Goal: Task Accomplishment & Management: Use online tool/utility

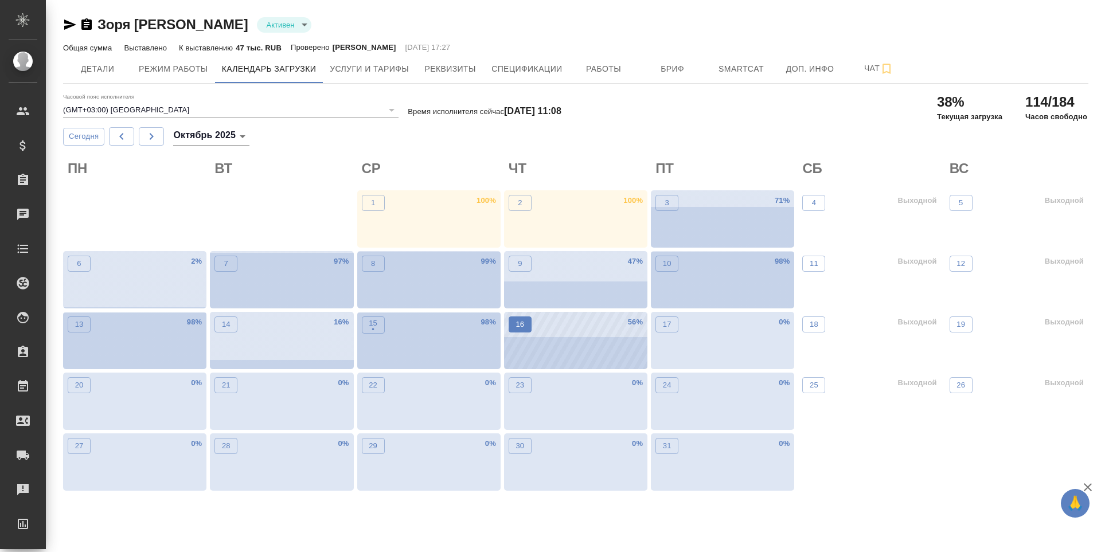
click at [516, 328] on p "16" at bounding box center [520, 324] width 9 height 11
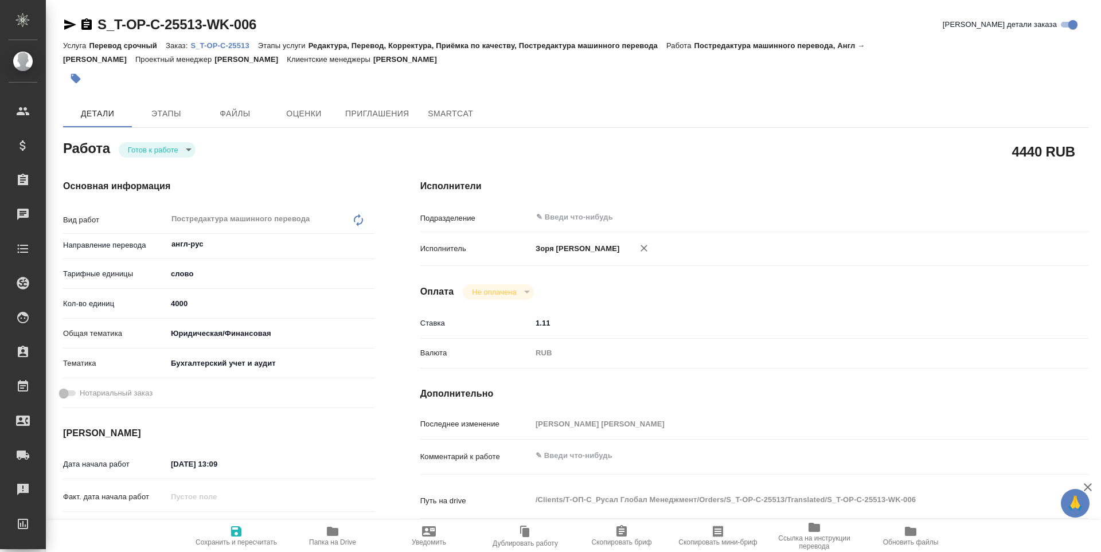
type textarea "x"
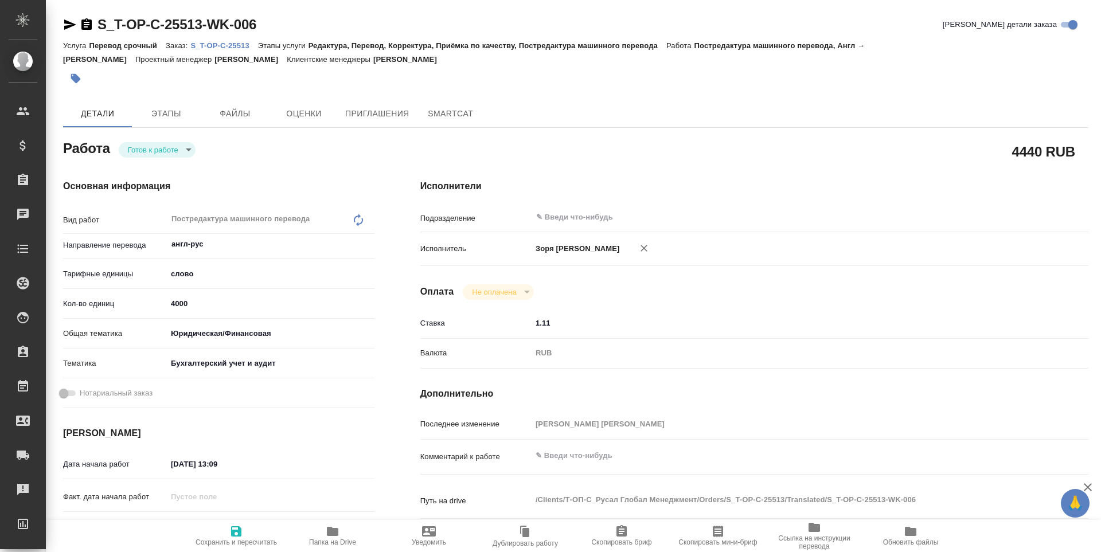
click at [149, 147] on body "🙏 .cls-1 fill:#fff; AWATERA [PERSON_NAME] Спецификации Заказы Чаты Todo Проекты…" at bounding box center [550, 276] width 1101 height 552
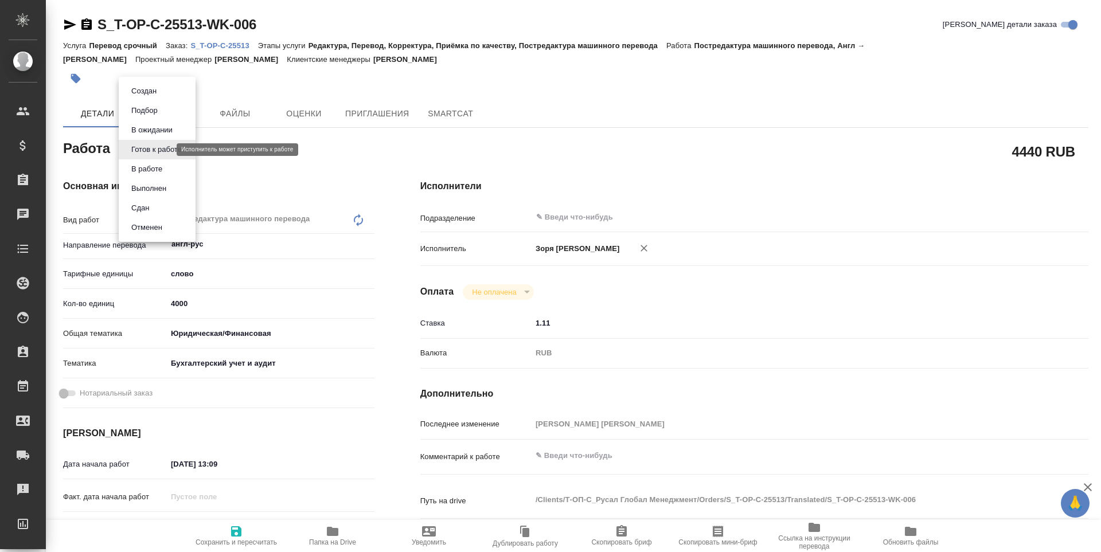
type textarea "x"
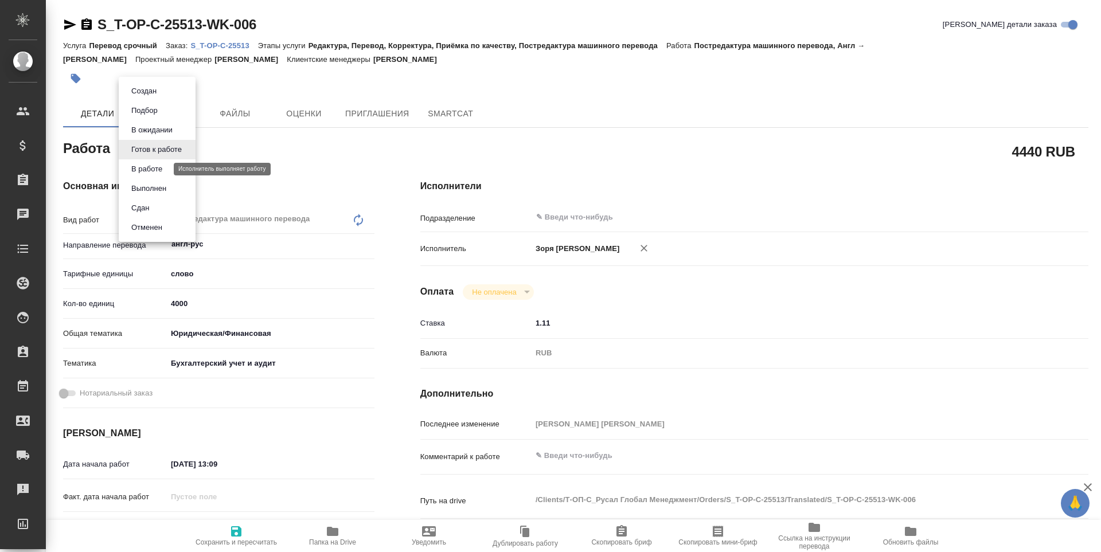
click at [162, 172] on button "В работе" at bounding box center [147, 169] width 38 height 13
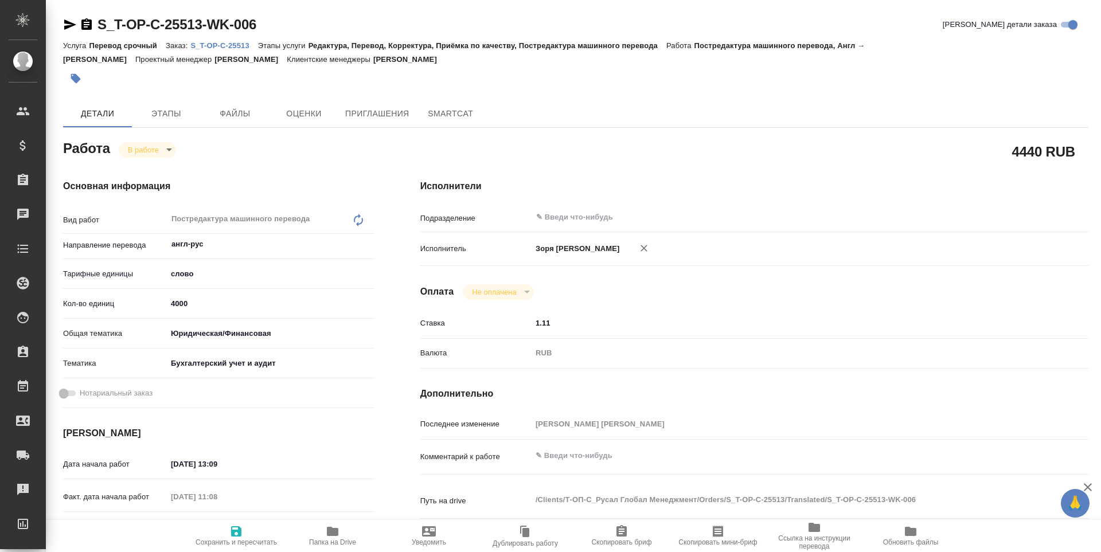
type textarea "x"
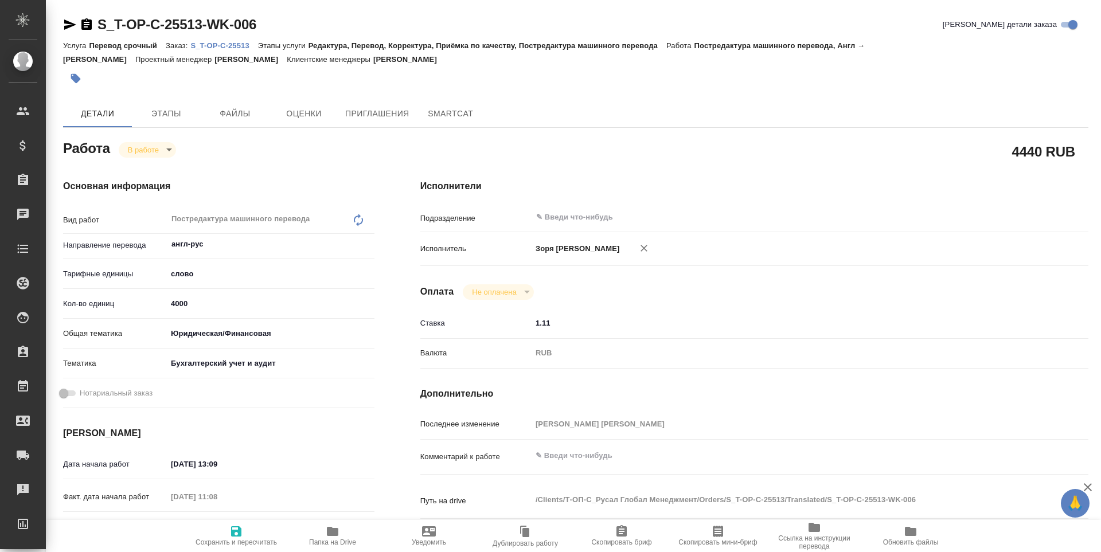
type textarea "x"
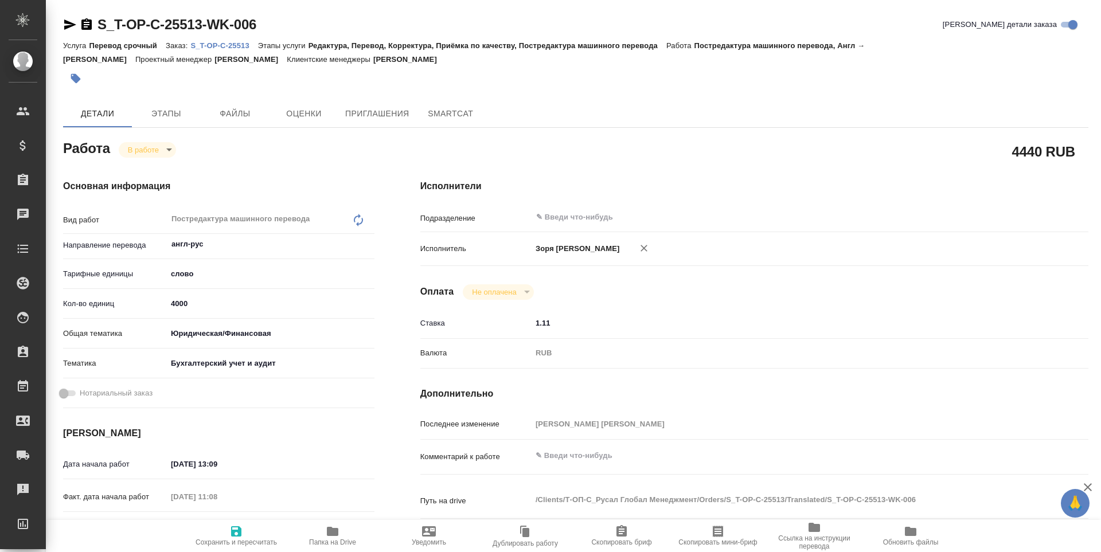
type textarea "x"
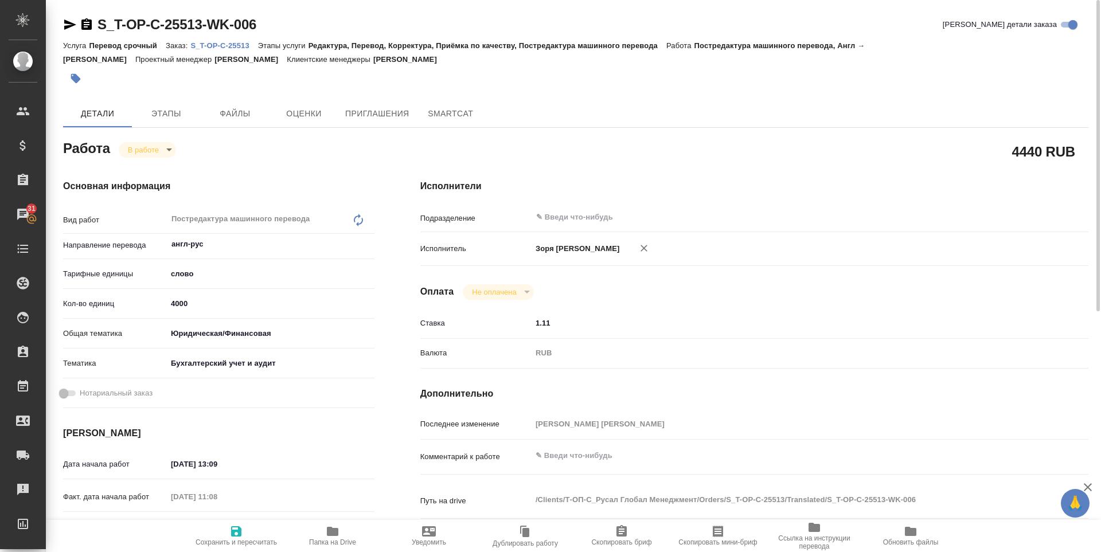
type textarea "x"
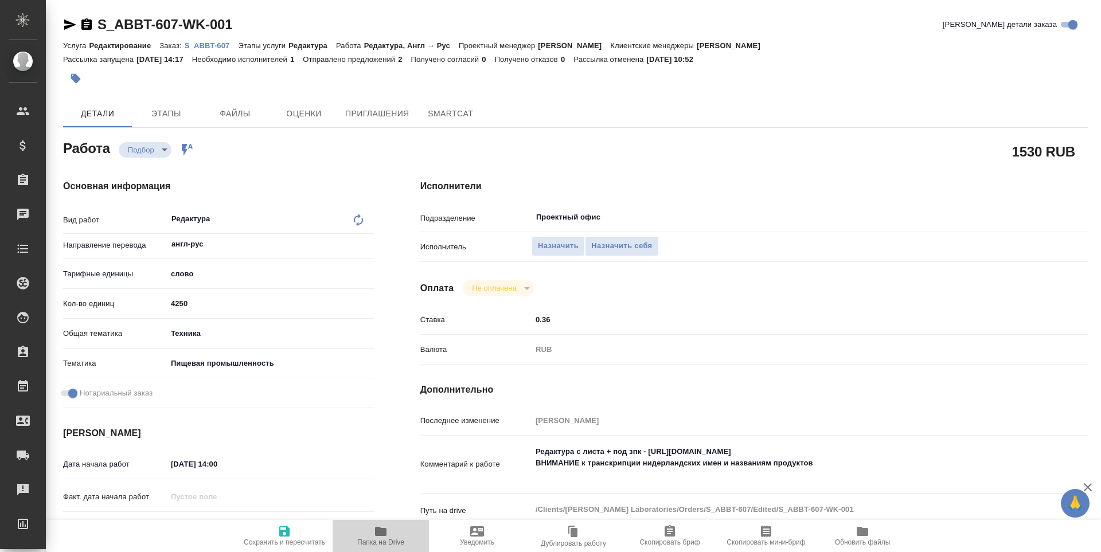
click at [369, 530] on span "Папка на Drive" at bounding box center [381, 536] width 83 height 22
